Goal: Information Seeking & Learning: Learn about a topic

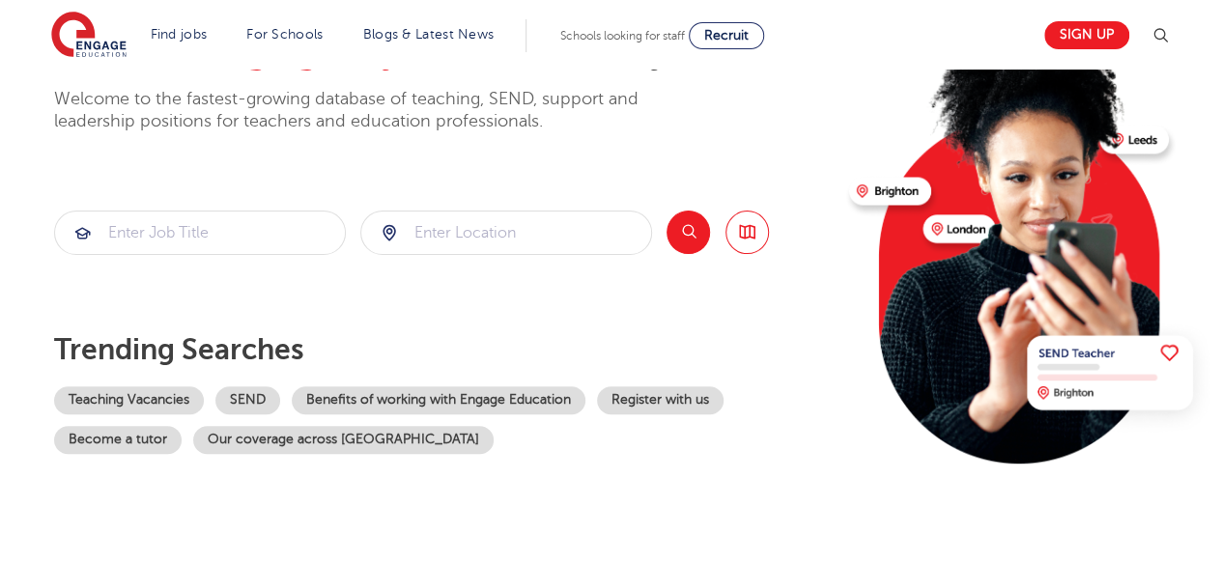
scroll to position [167, 0]
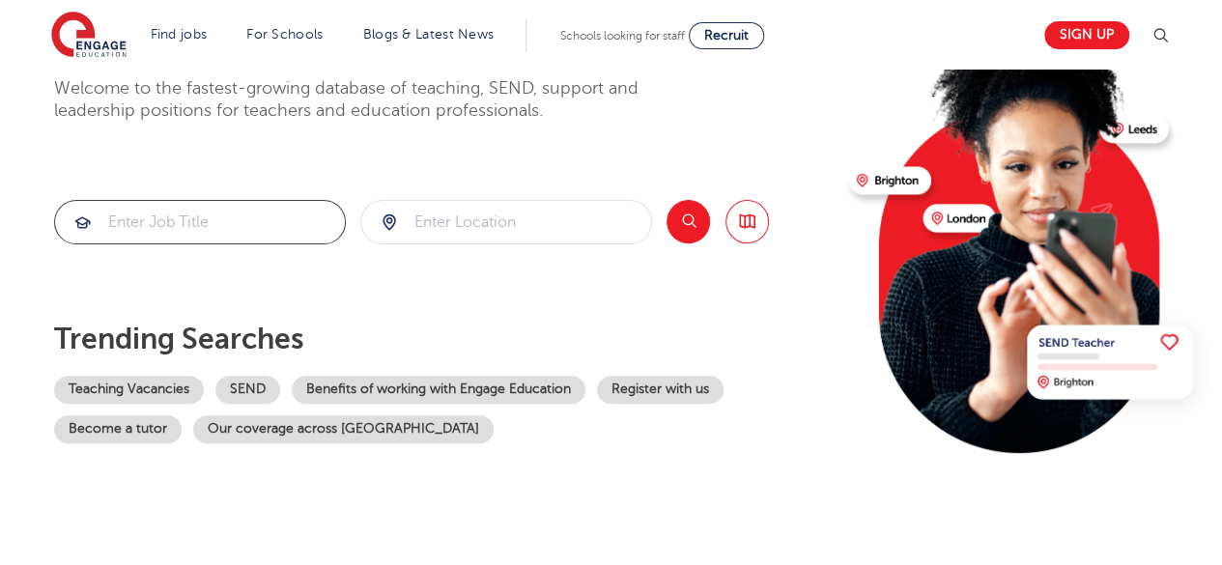
click at [160, 211] on input "search" at bounding box center [200, 222] width 290 height 42
type input "r"
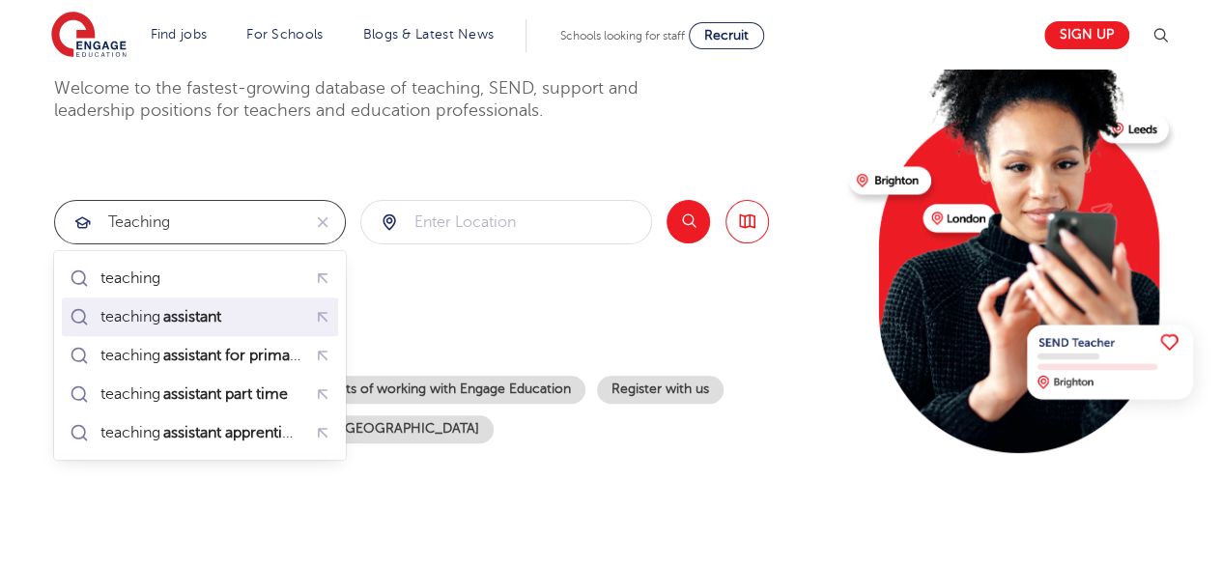
click at [151, 314] on div "teaching assistant" at bounding box center [162, 316] width 124 height 19
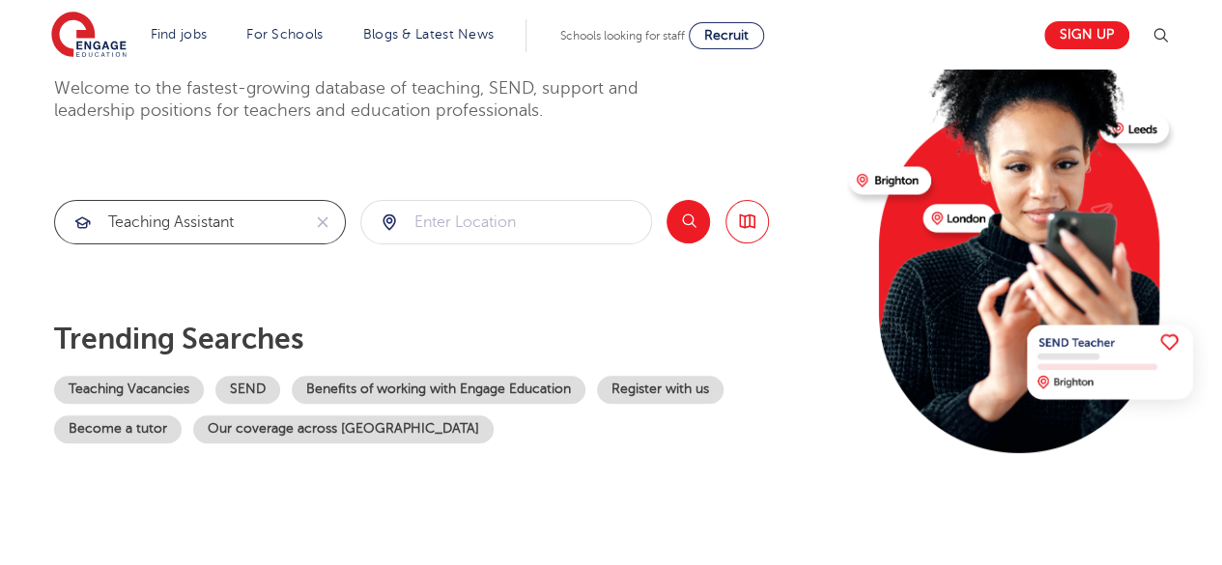
type input "teaching assistant"
click at [486, 240] on input "search" at bounding box center [506, 222] width 290 height 42
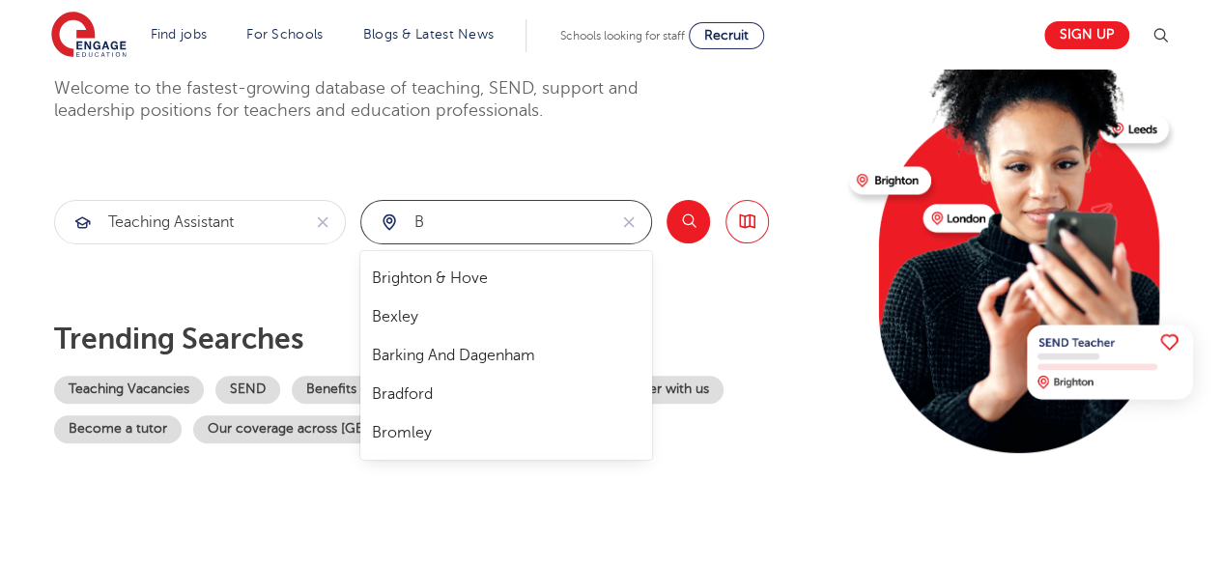
click at [493, 256] on div "Brighton & Hove Bexley Barking And Dagenham Bradford Bromley" at bounding box center [506, 355] width 292 height 209
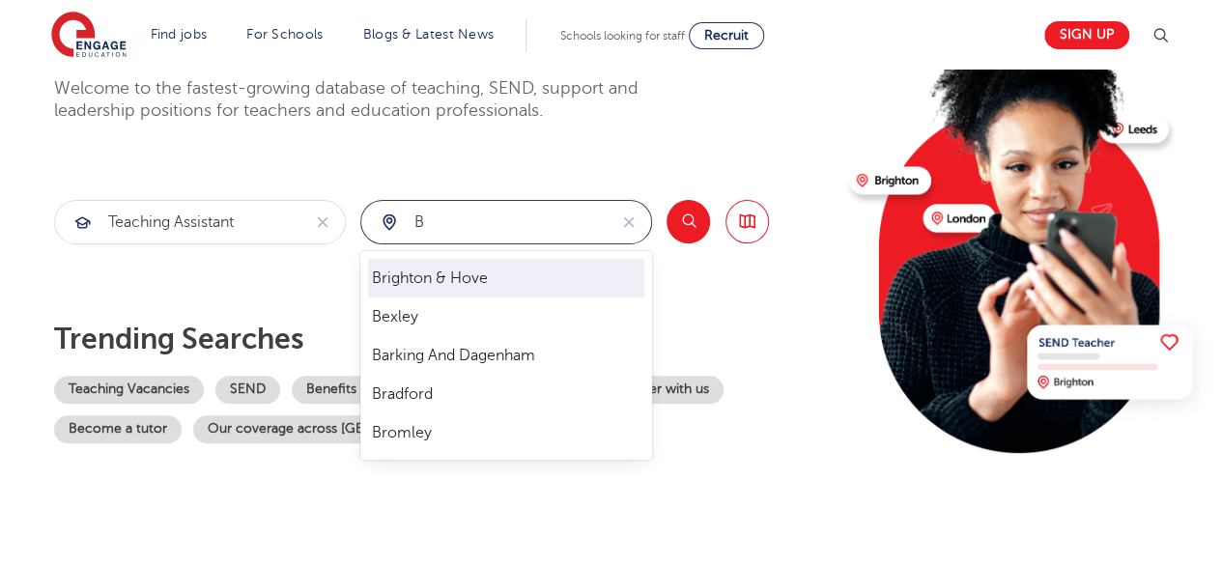
click at [494, 273] on li "Brighton & Hove" at bounding box center [506, 278] width 276 height 39
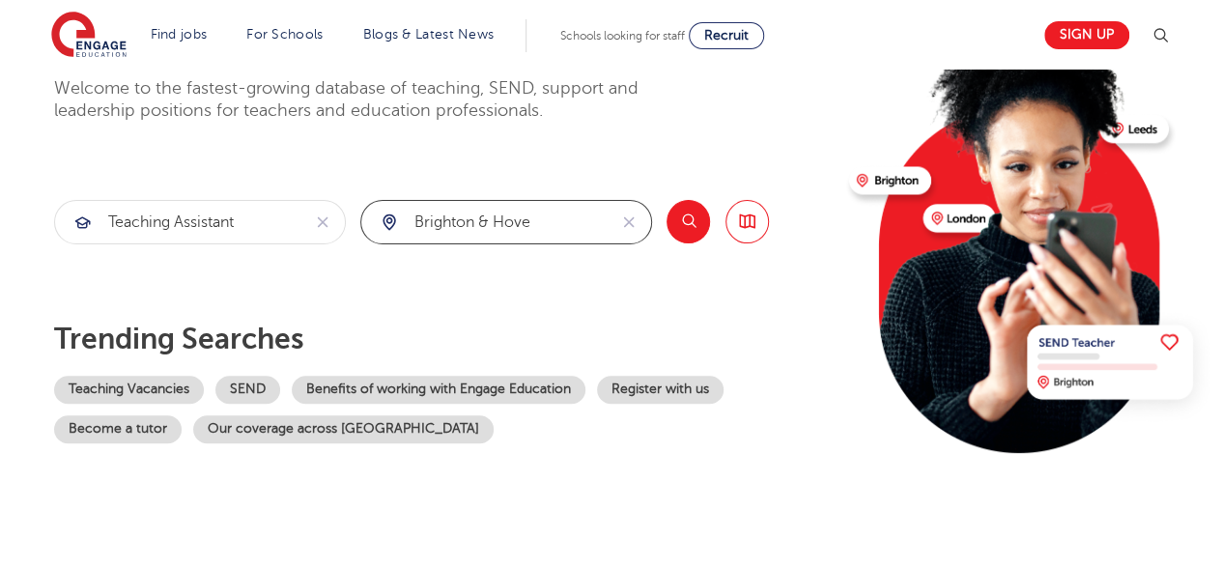
type input "Brighton & Hove"
click at [689, 226] on button "Search" at bounding box center [687, 221] width 43 height 43
